Goal: Transaction & Acquisition: Purchase product/service

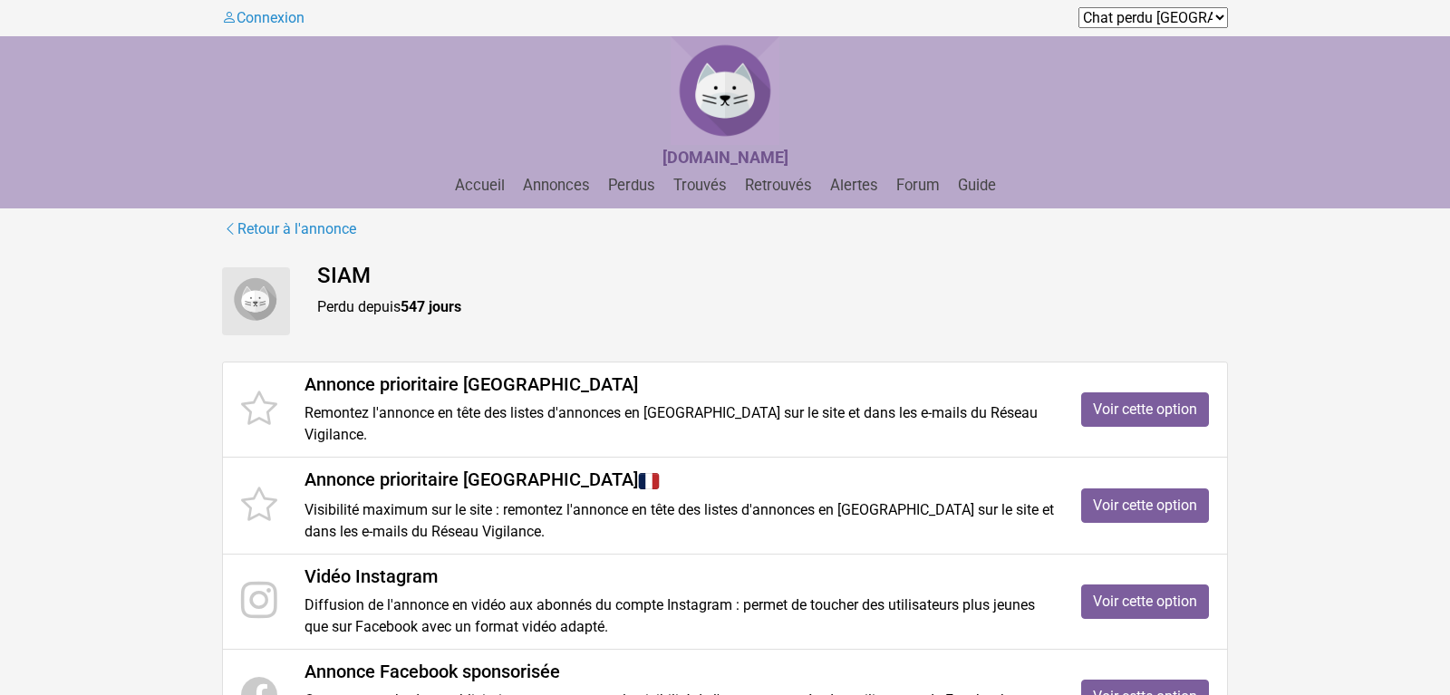
scroll to position [191, 0]
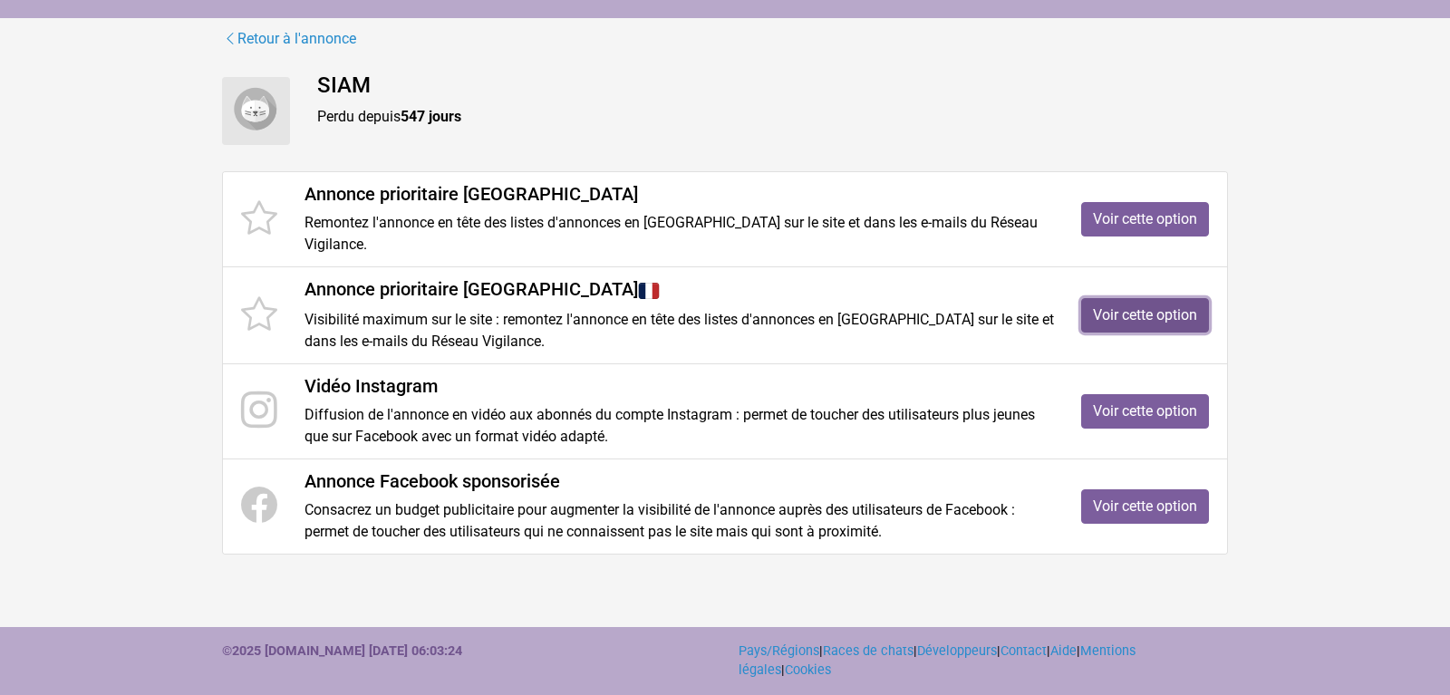
click at [1108, 317] on link "Voir cette option" at bounding box center [1145, 315] width 128 height 34
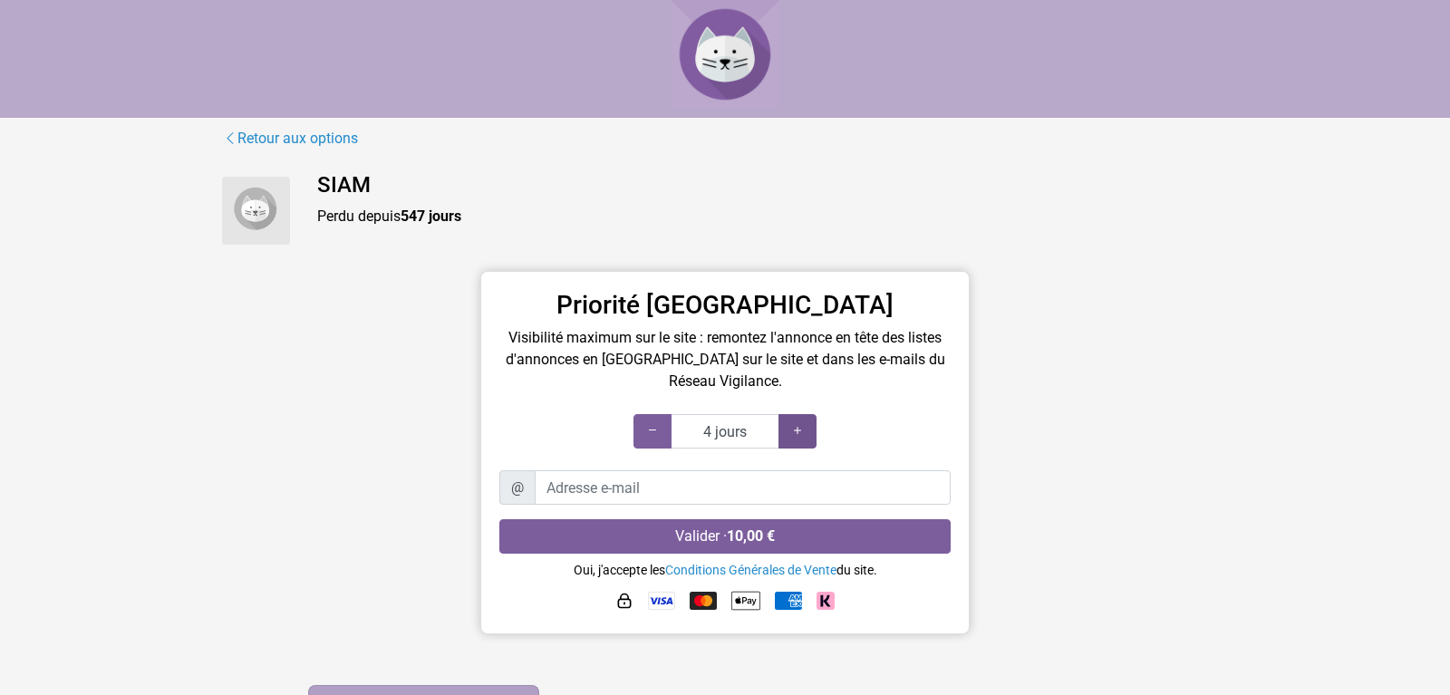
click at [805, 428] on div at bounding box center [797, 431] width 38 height 34
click at [645, 435] on icon at bounding box center [652, 430] width 15 height 17
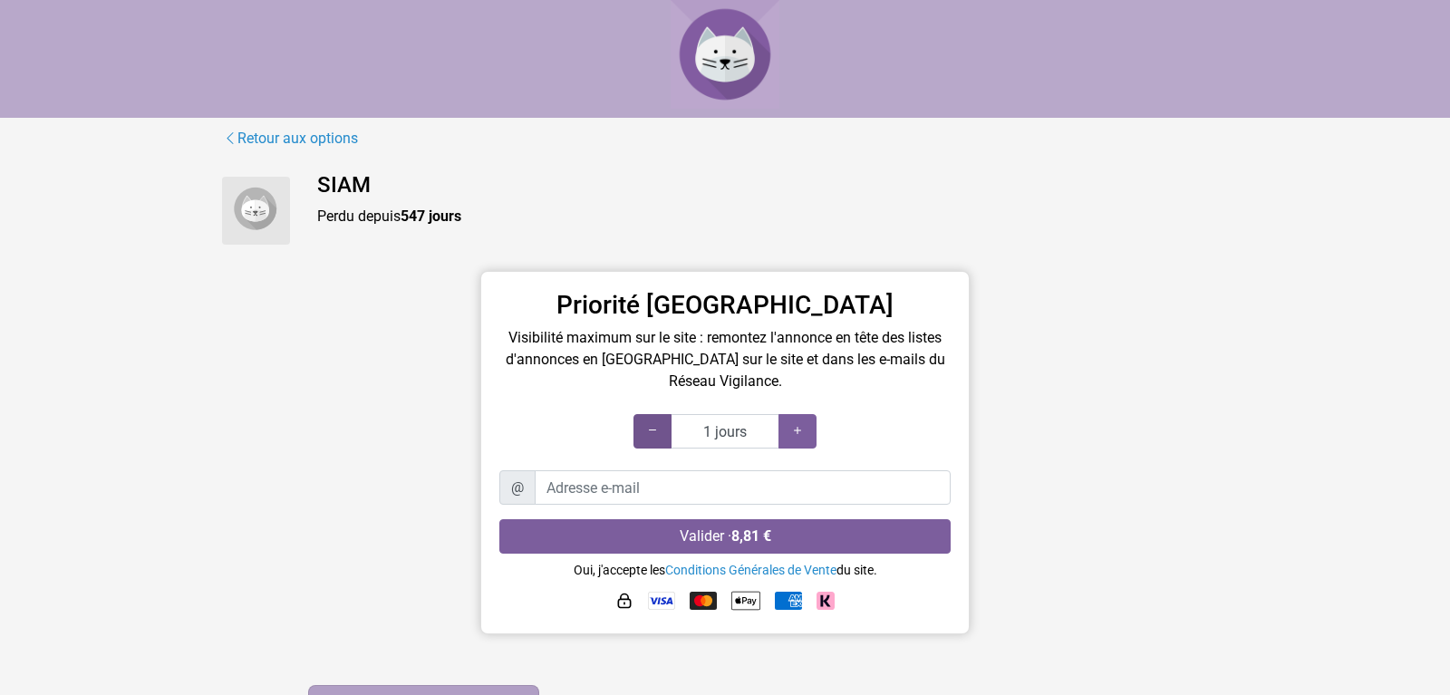
click at [660, 439] on div at bounding box center [652, 431] width 38 height 34
click at [798, 433] on icon at bounding box center [797, 430] width 15 height 17
type input "3 jours"
click at [798, 433] on icon at bounding box center [797, 430] width 15 height 17
